Goal: Task Accomplishment & Management: Use online tool/utility

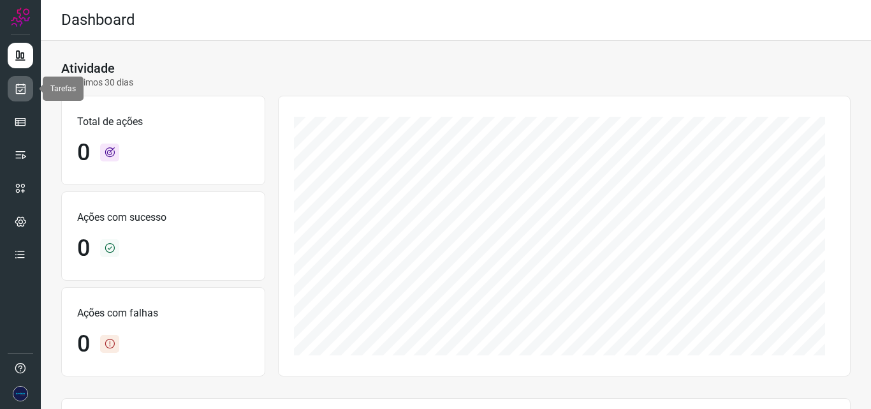
click at [15, 92] on icon at bounding box center [20, 88] width 13 height 13
click at [13, 87] on link at bounding box center [21, 89] width 26 height 26
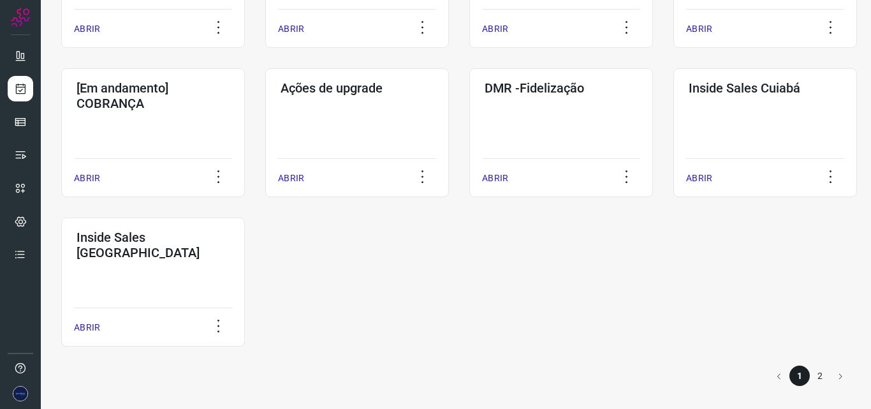
click at [813, 375] on li "2" at bounding box center [820, 375] width 20 height 20
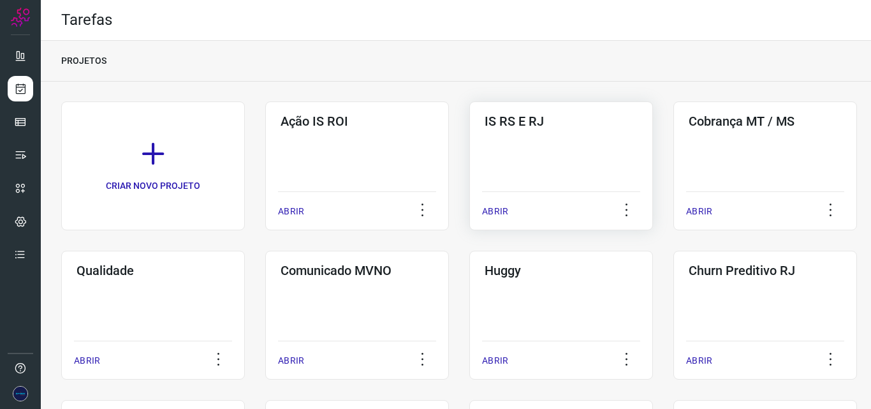
click at [501, 210] on p "ABRIR" at bounding box center [495, 211] width 26 height 13
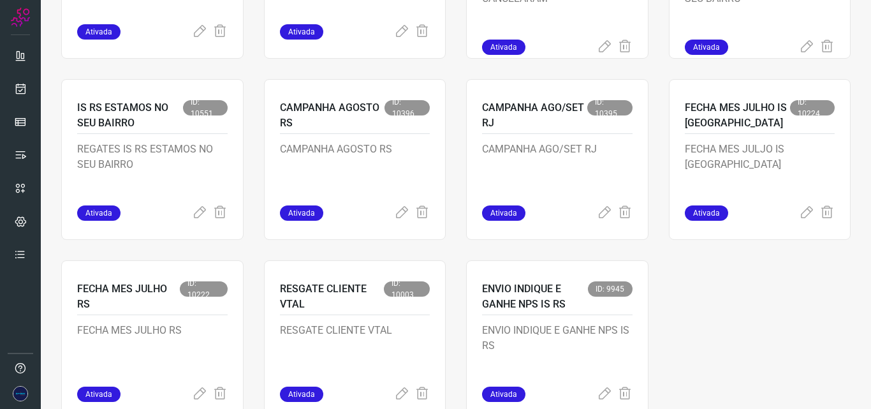
scroll to position [1003, 0]
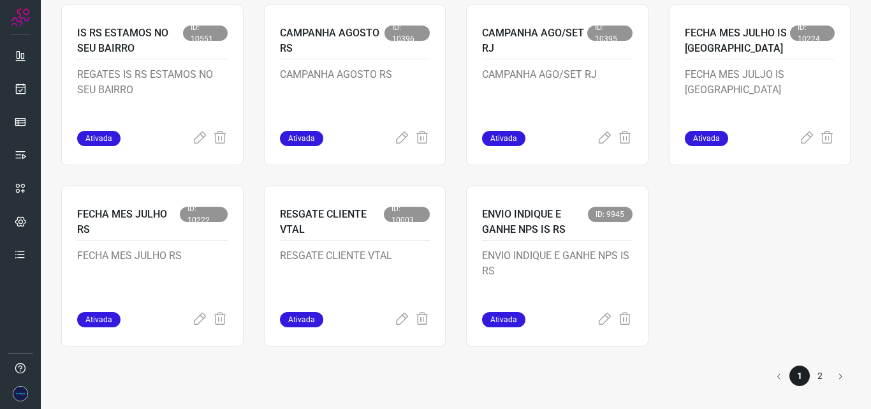
click at [815, 375] on li "2" at bounding box center [820, 375] width 20 height 20
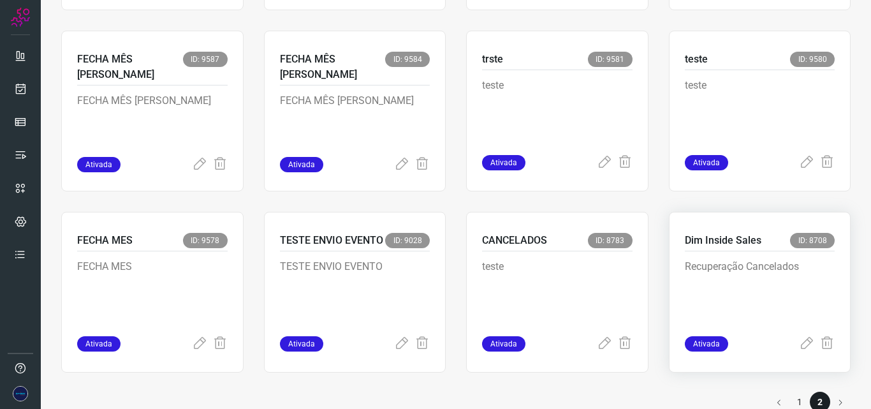
scroll to position [278, 0]
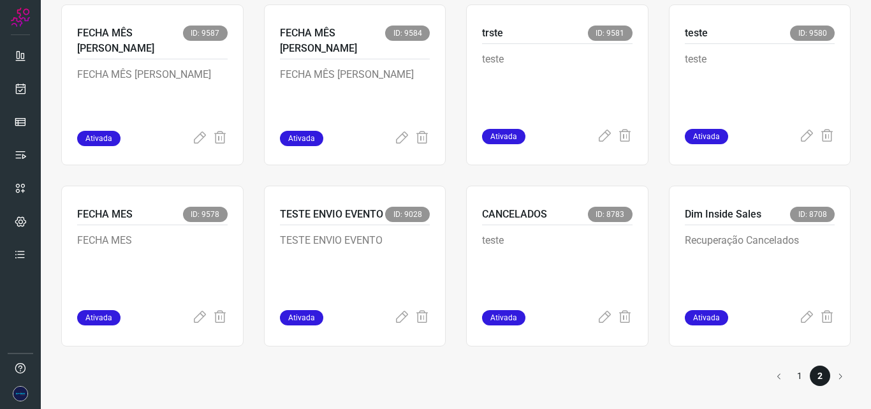
click at [790, 380] on li "1" at bounding box center [800, 375] width 20 height 20
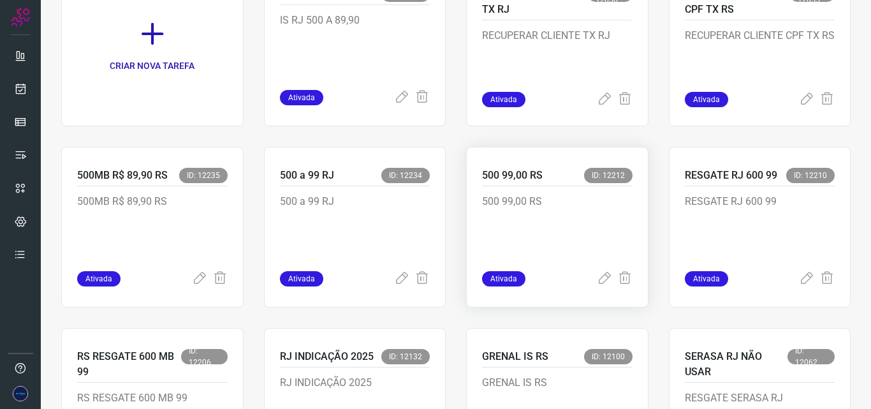
scroll to position [191, 0]
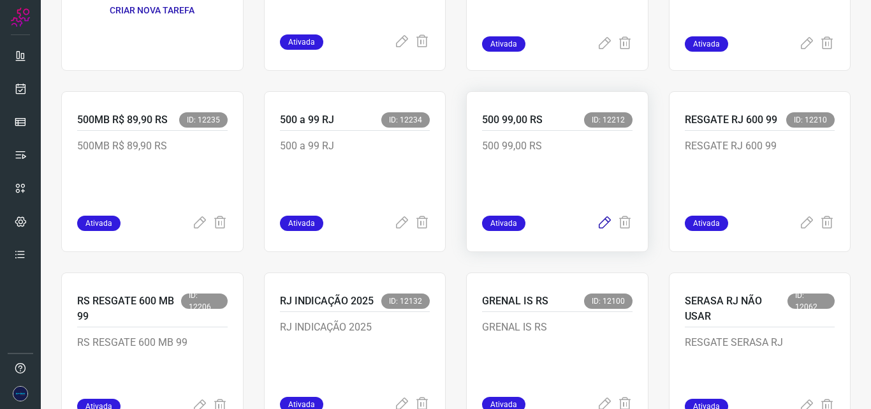
click at [597, 226] on icon at bounding box center [604, 223] width 15 height 15
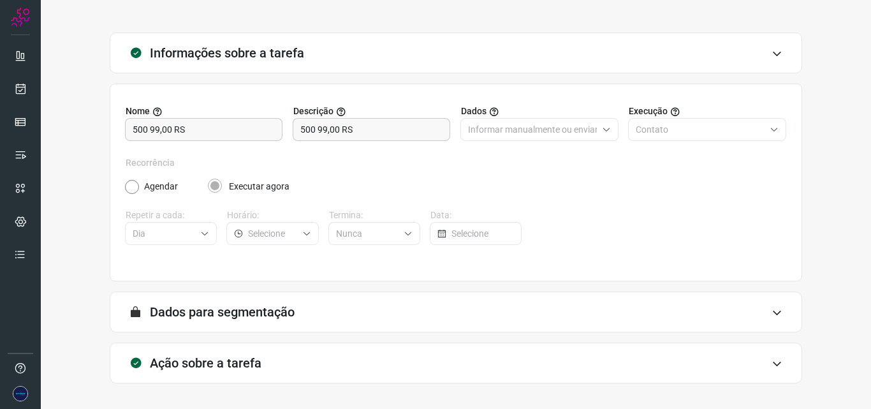
scroll to position [89, 0]
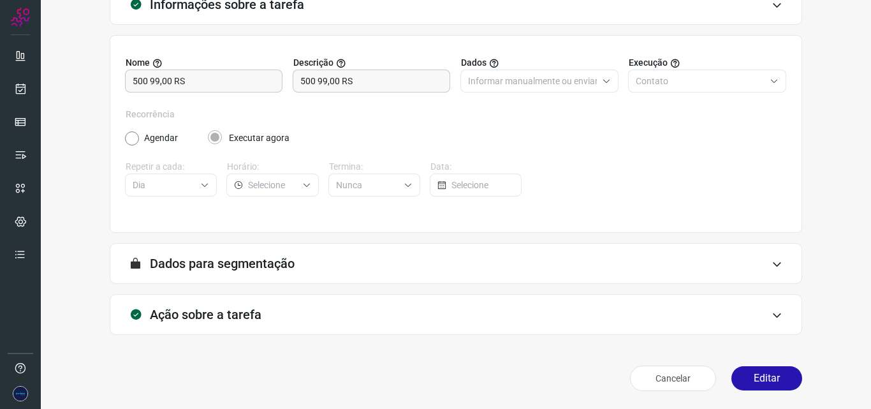
drag, startPoint x: 750, startPoint y: 376, endPoint x: 753, endPoint y: 390, distance: 14.3
click at [750, 376] on button "Editar" at bounding box center [767, 378] width 71 height 24
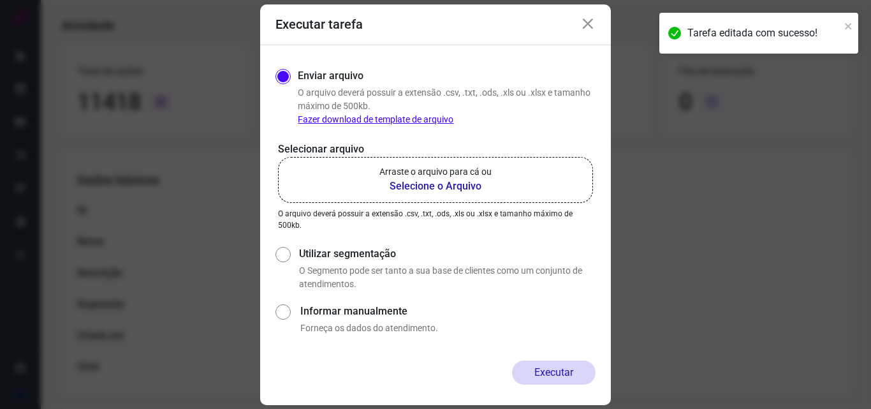
click at [453, 186] on b "Selecione o Arquivo" at bounding box center [435, 186] width 112 height 15
click at [0, 0] on input "Arraste o arquivo para cá ou Selecione o Arquivo" at bounding box center [0, 0] width 0 height 0
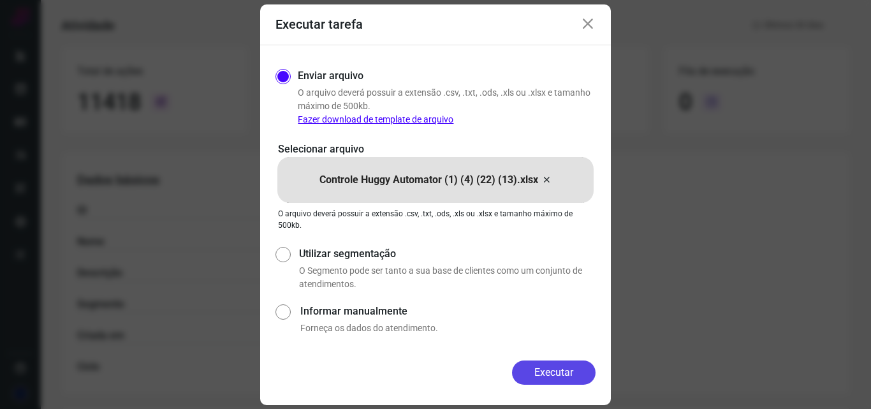
click at [547, 372] on button "Executar" at bounding box center [554, 372] width 84 height 24
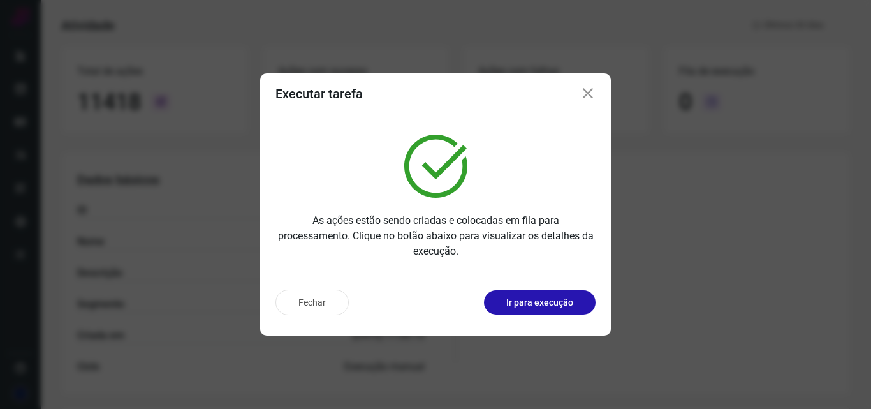
drag, startPoint x: 587, startPoint y: 95, endPoint x: 584, endPoint y: 103, distance: 8.9
click at [586, 97] on icon at bounding box center [587, 93] width 15 height 15
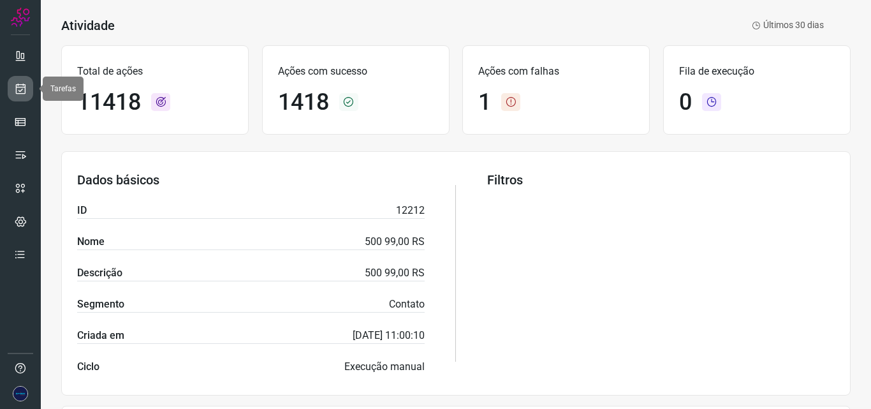
click at [19, 91] on icon at bounding box center [20, 88] width 13 height 13
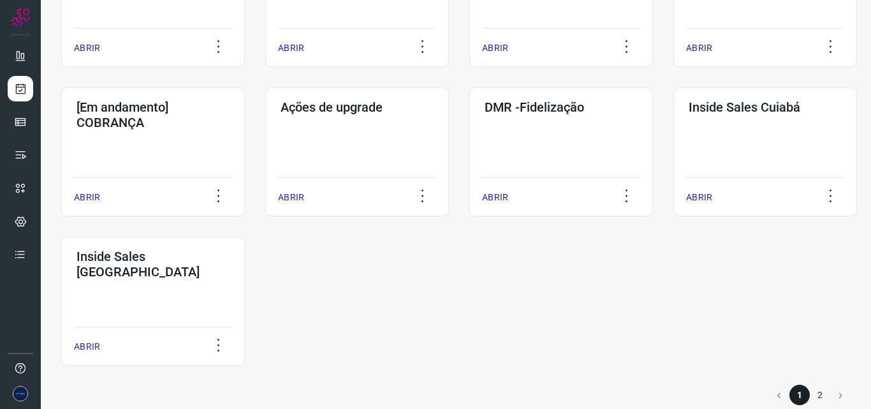
scroll to position [630, 0]
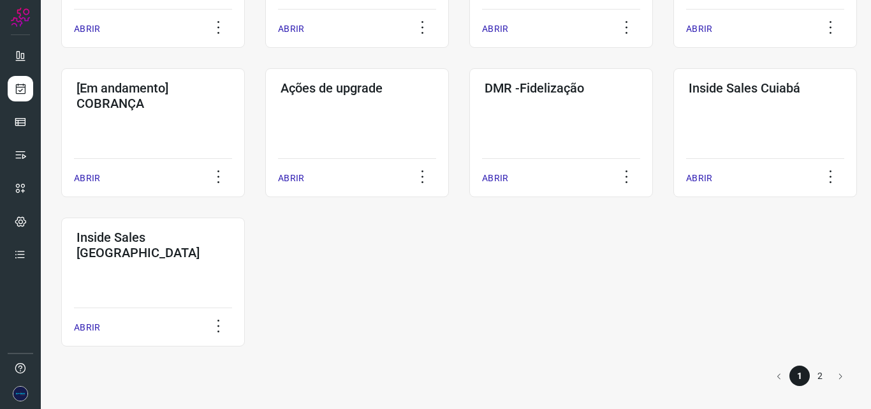
click at [813, 374] on li "2" at bounding box center [820, 375] width 20 height 20
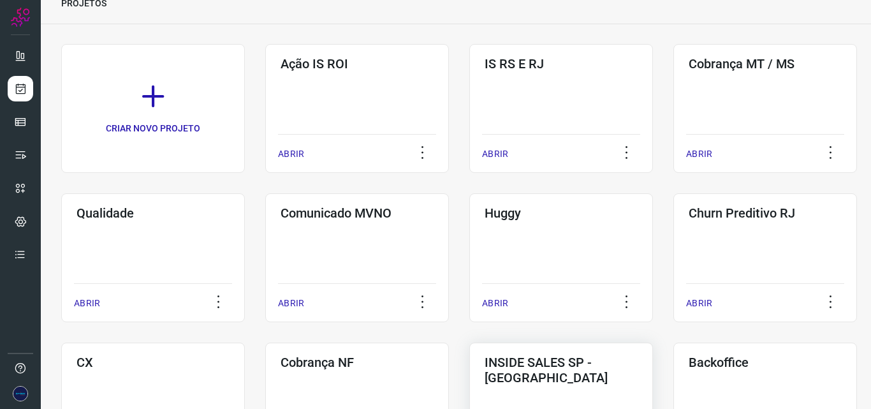
scroll to position [34, 0]
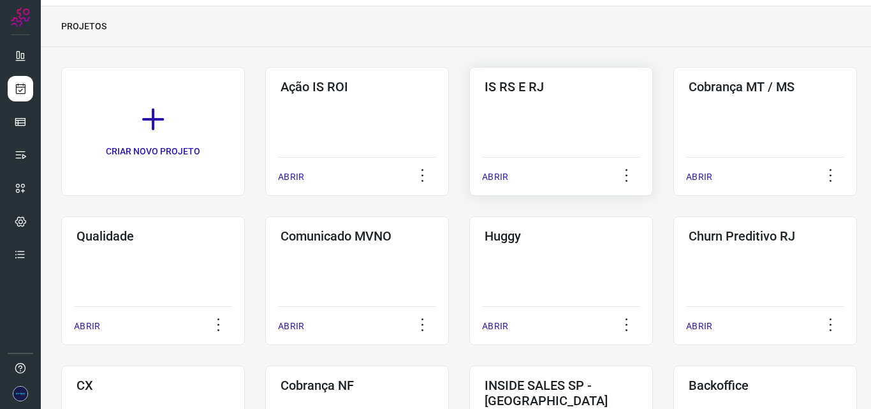
click at [494, 179] on p "ABRIR" at bounding box center [495, 176] width 26 height 13
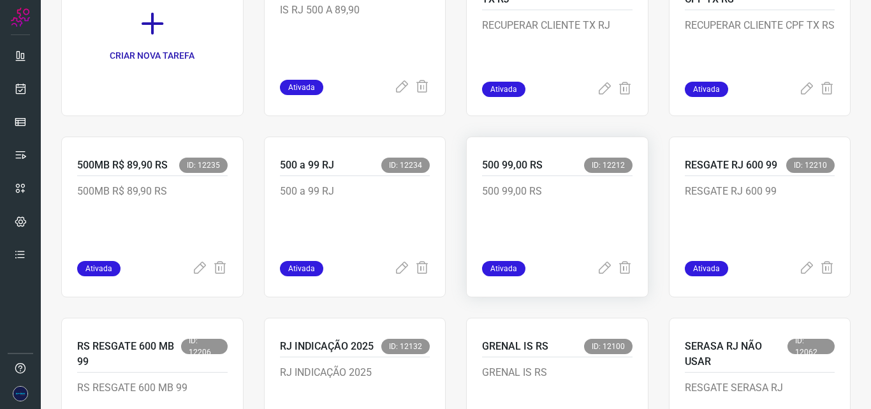
scroll to position [162, 0]
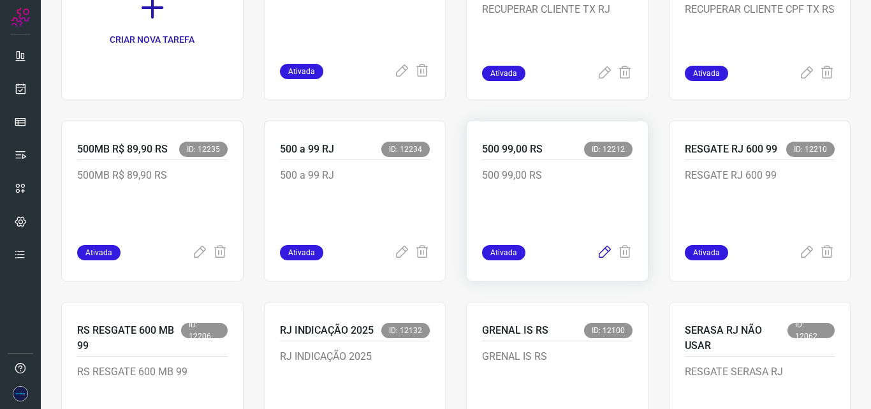
click at [598, 254] on icon at bounding box center [604, 252] width 15 height 15
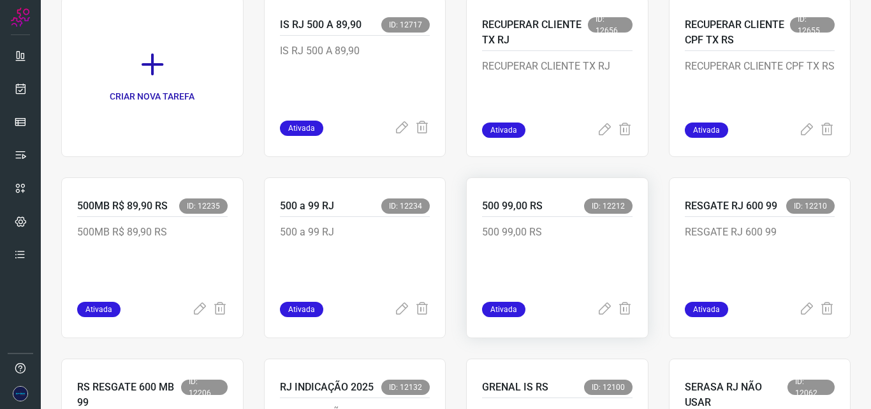
scroll to position [128, 0]
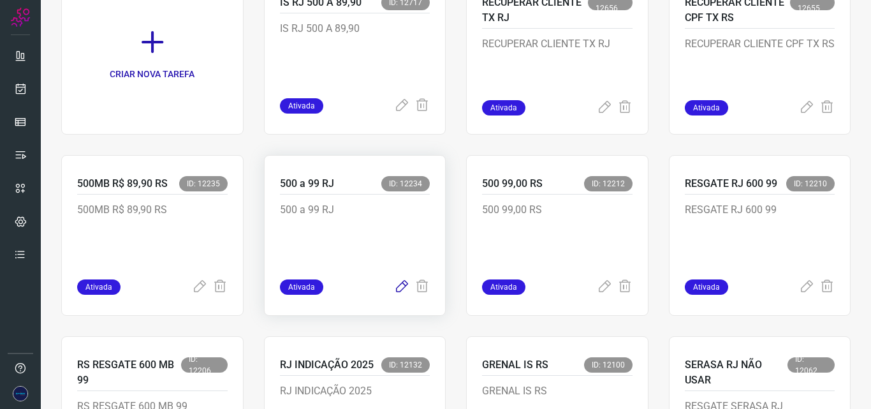
click at [395, 289] on icon at bounding box center [401, 286] width 15 height 15
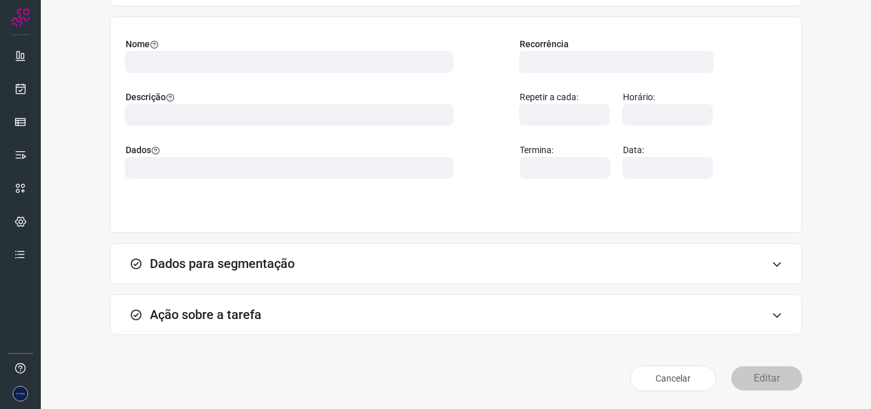
scroll to position [89, 0]
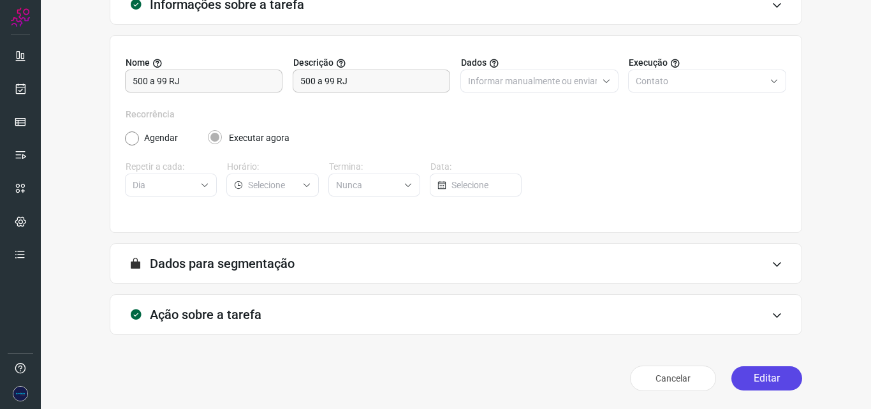
click at [765, 386] on button "Editar" at bounding box center [767, 378] width 71 height 24
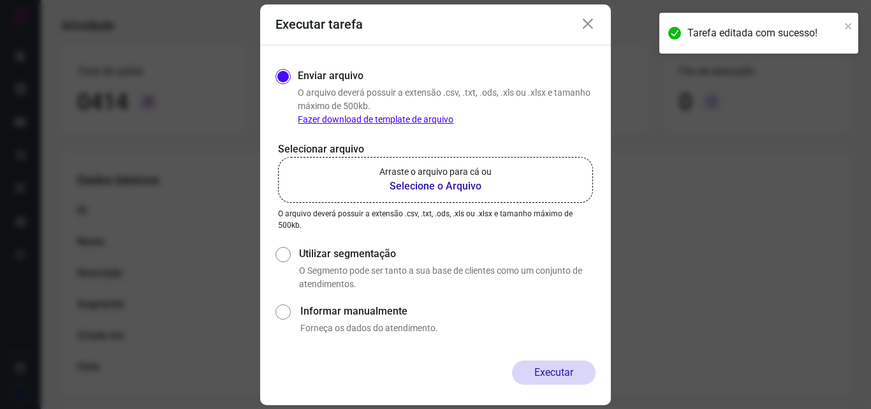
click at [448, 191] on b "Selecione o Arquivo" at bounding box center [435, 186] width 112 height 15
click at [0, 0] on input "Arraste o arquivo para cá ou Selecione o Arquivo" at bounding box center [0, 0] width 0 height 0
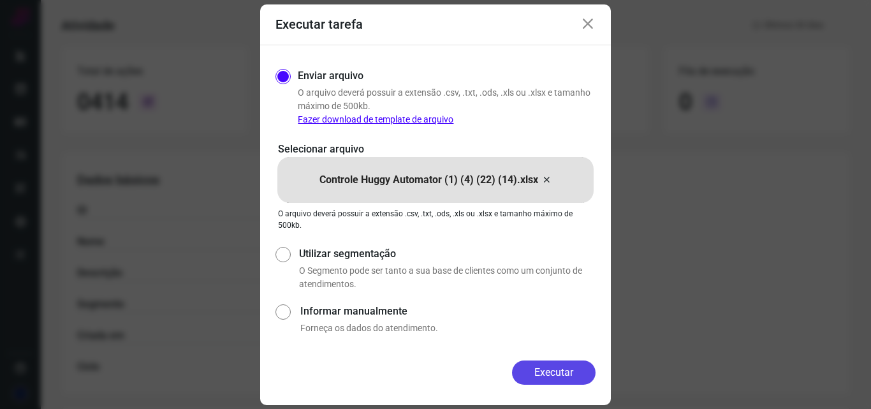
click at [578, 368] on button "Executar" at bounding box center [554, 372] width 84 height 24
